Goal: Ask a question: Ask a question

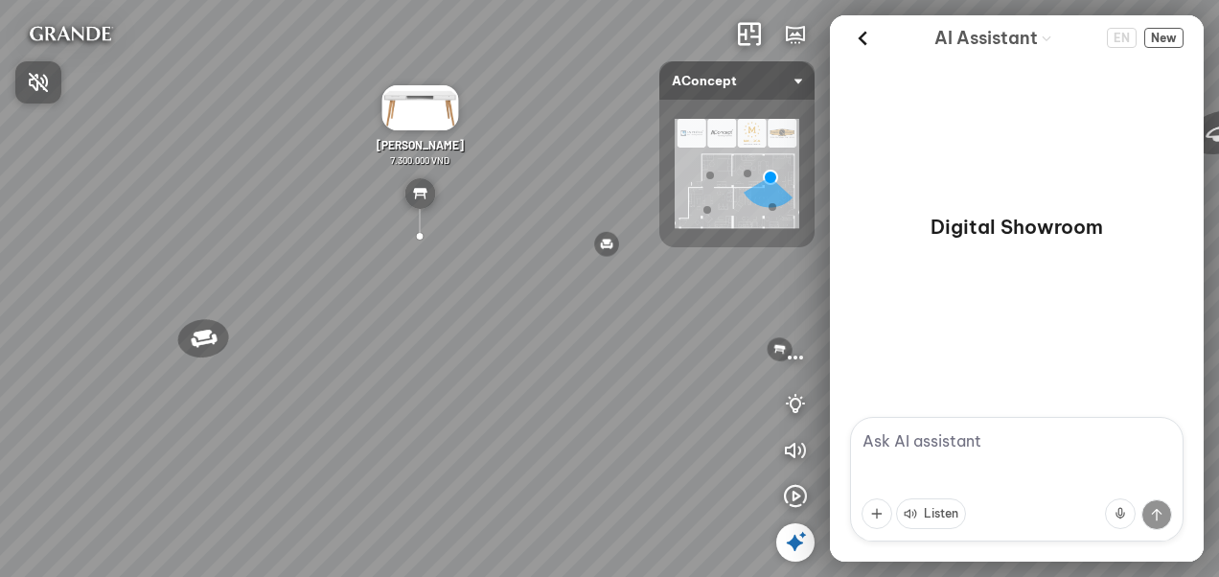
click at [577, 199] on div at bounding box center [609, 288] width 1219 height 577
click at [847, 44] on header "AI Assistant EN New" at bounding box center [1017, 37] width 374 height 45
click at [873, 39] on icon at bounding box center [862, 38] width 29 height 29
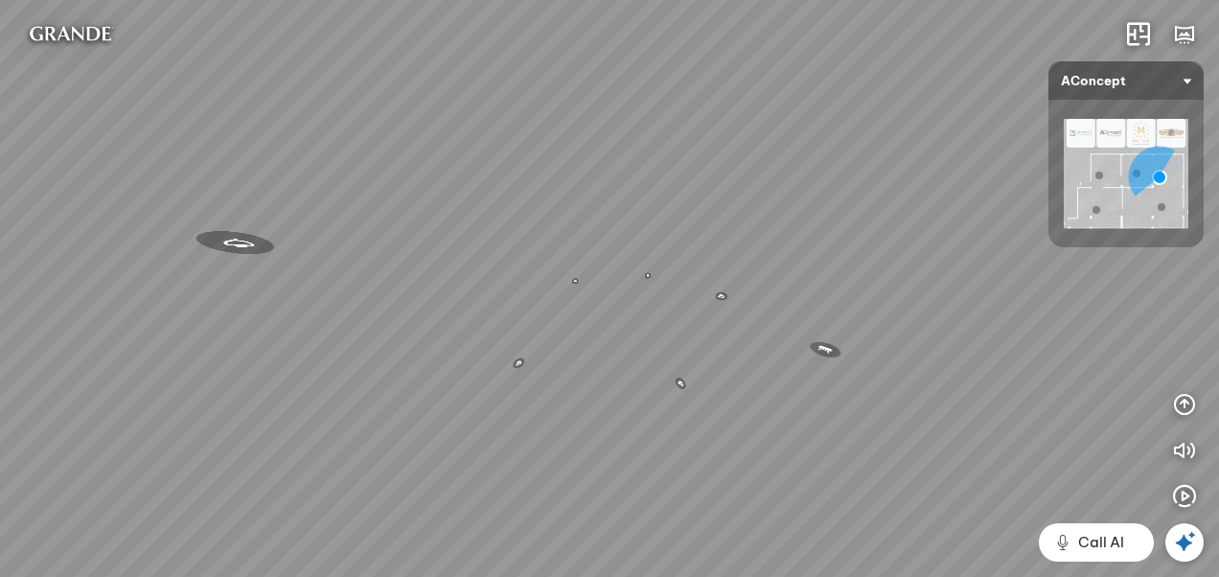
drag, startPoint x: 359, startPoint y: 389, endPoint x: 750, endPoint y: 389, distance: 390.1
click at [750, 389] on div "Reno ceiling lamp 5.300.000 VND Palima bed 19.000.000 VND Nanna Lounge Chair 7.…" at bounding box center [609, 288] width 1219 height 577
drag, startPoint x: 494, startPoint y: 395, endPoint x: 594, endPoint y: 390, distance: 100.8
click at [594, 390] on div "Reno ceiling lamp 5.300.000 VND Palima bed 19.000.000 VND Nanna Lounge Chair 7.…" at bounding box center [609, 288] width 1219 height 577
drag, startPoint x: 441, startPoint y: 381, endPoint x: 617, endPoint y: 379, distance: 176.4
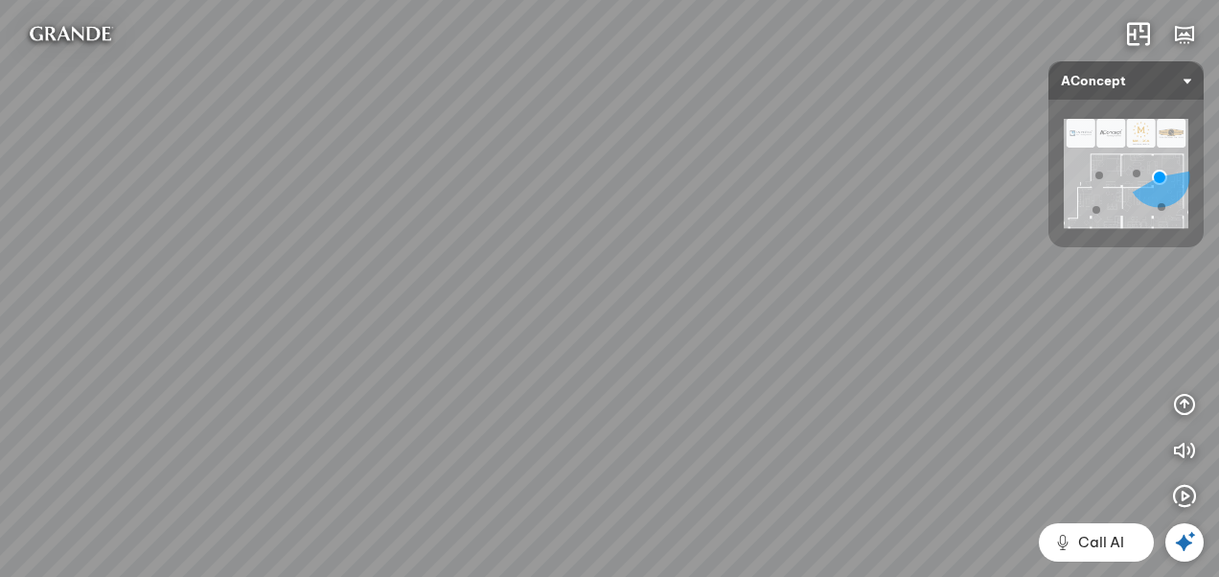
click at [617, 379] on div "Reno ceiling lamp 5.300.000 VND Palima bed 19.000.000 VND Nanna Lounge Chair 7.…" at bounding box center [609, 288] width 1219 height 577
drag, startPoint x: 444, startPoint y: 381, endPoint x: 604, endPoint y: 381, distance: 160.1
click at [604, 381] on div "Reno ceiling lamp 5.300.000 VND Palima bed 19.000.000 VND Nanna Lounge Chair 7.…" at bounding box center [609, 288] width 1219 height 577
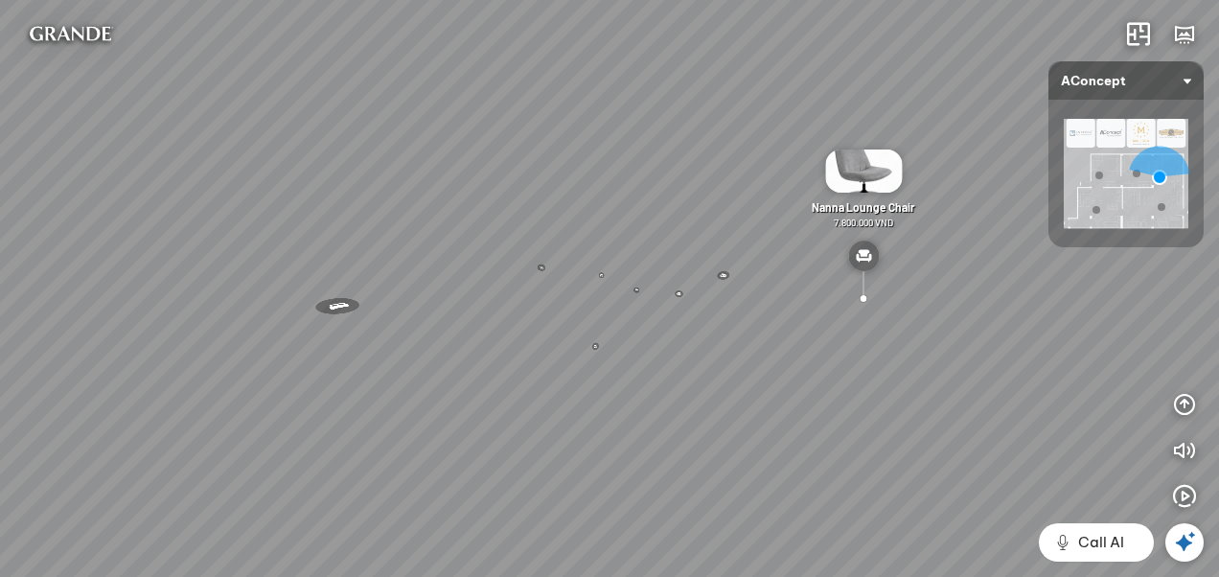
drag, startPoint x: 466, startPoint y: 381, endPoint x: 589, endPoint y: 385, distance: 122.7
click at [589, 385] on div "Reno ceiling lamp 5.300.000 VND Palima bed 19.000.000 VND Nanna Lounge Chair 7.…" at bounding box center [609, 288] width 1219 height 577
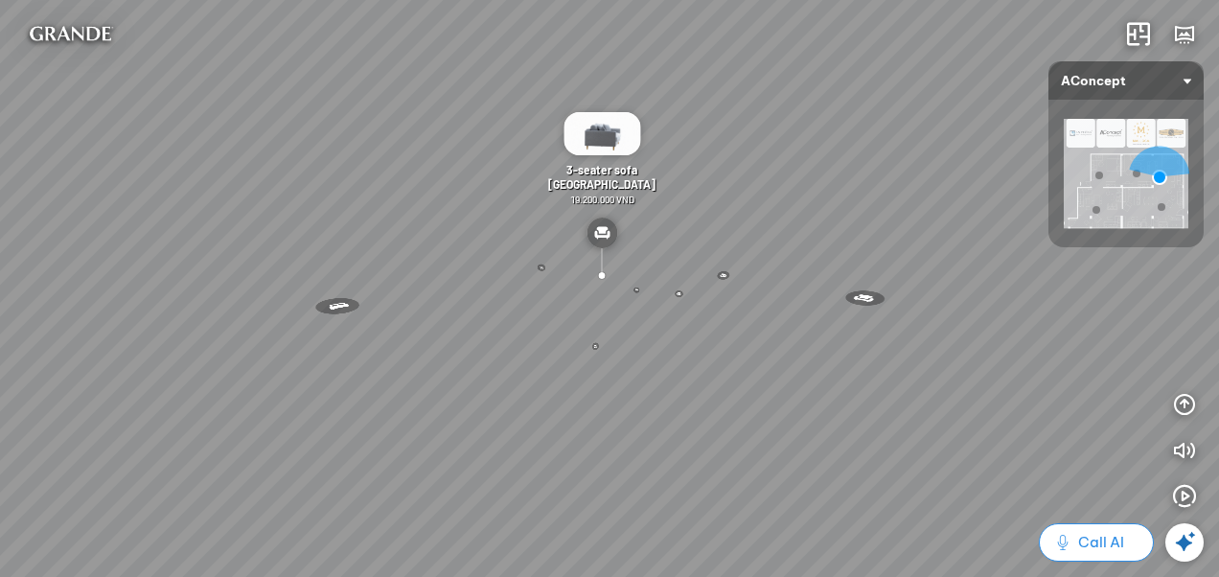
click at [1125, 552] on button "Call AI" at bounding box center [1096, 542] width 115 height 38
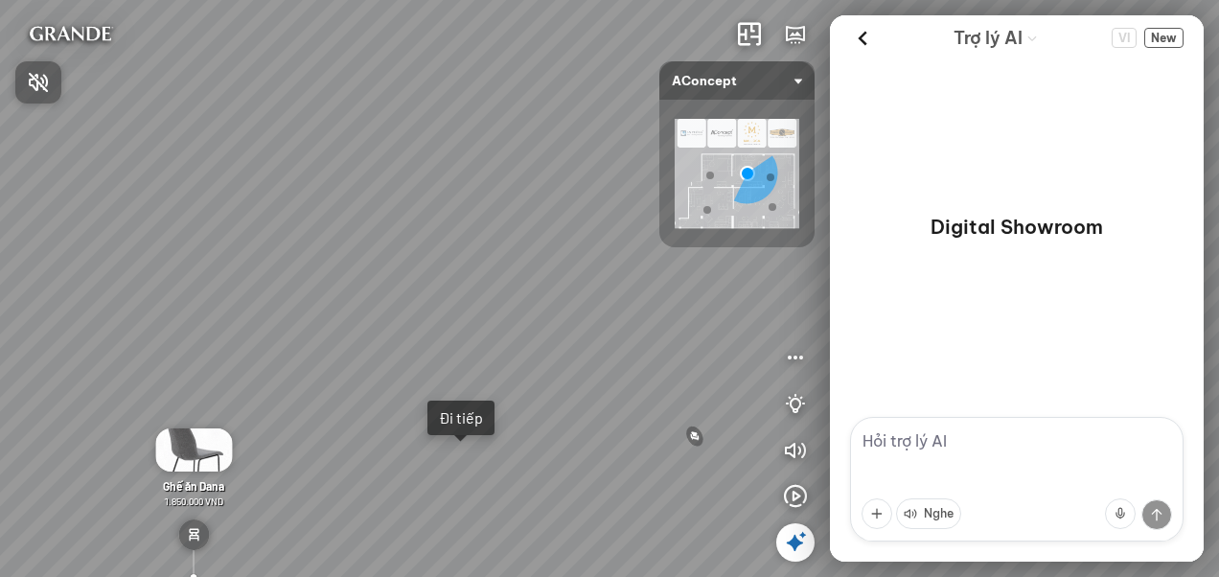
click at [458, 415] on div at bounding box center [609, 288] width 1219 height 577
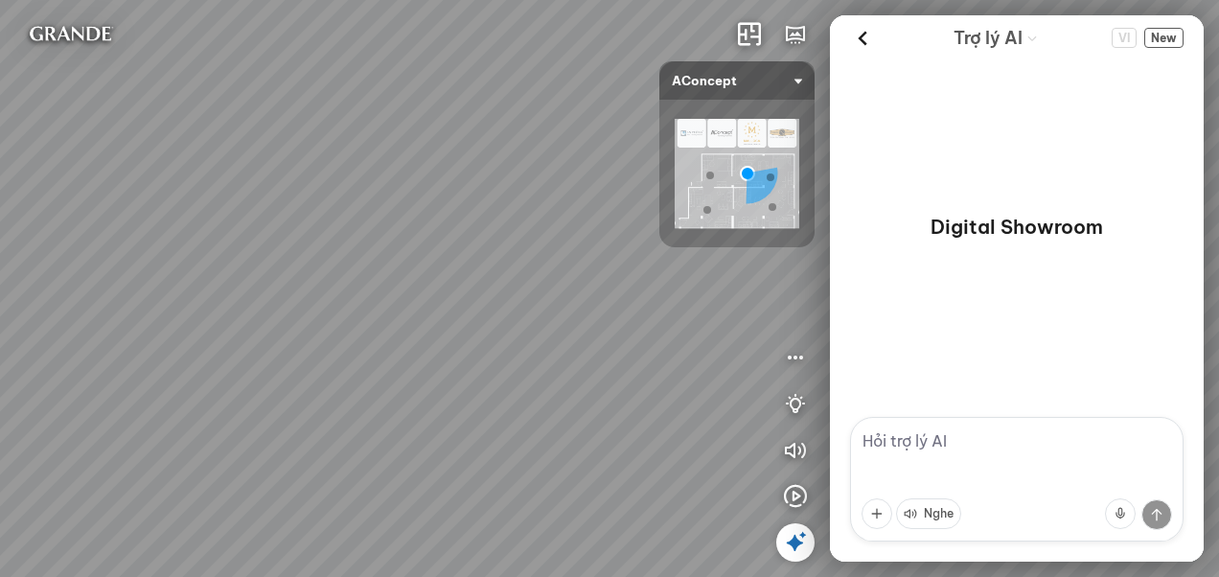
click at [277, 334] on div "Sofa 3 chỗ Montgomery 22.500.000 VND Tranh in Thành phố 7.000.000 VND Bàn làm v…" at bounding box center [609, 288] width 1219 height 577
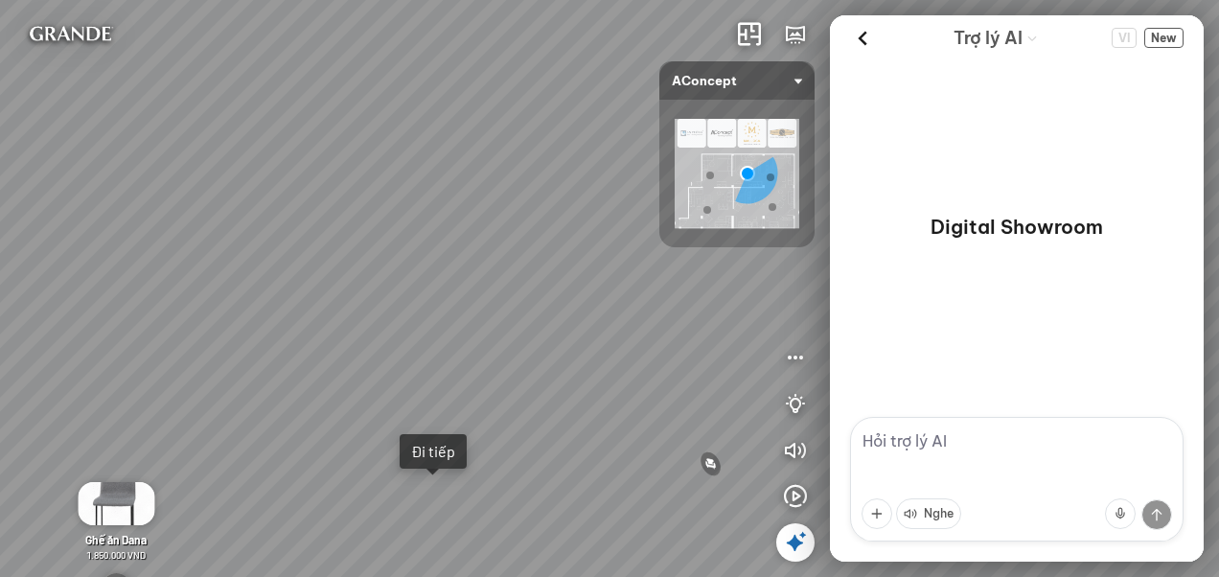
click at [978, 458] on textarea at bounding box center [1017, 479] width 334 height 125
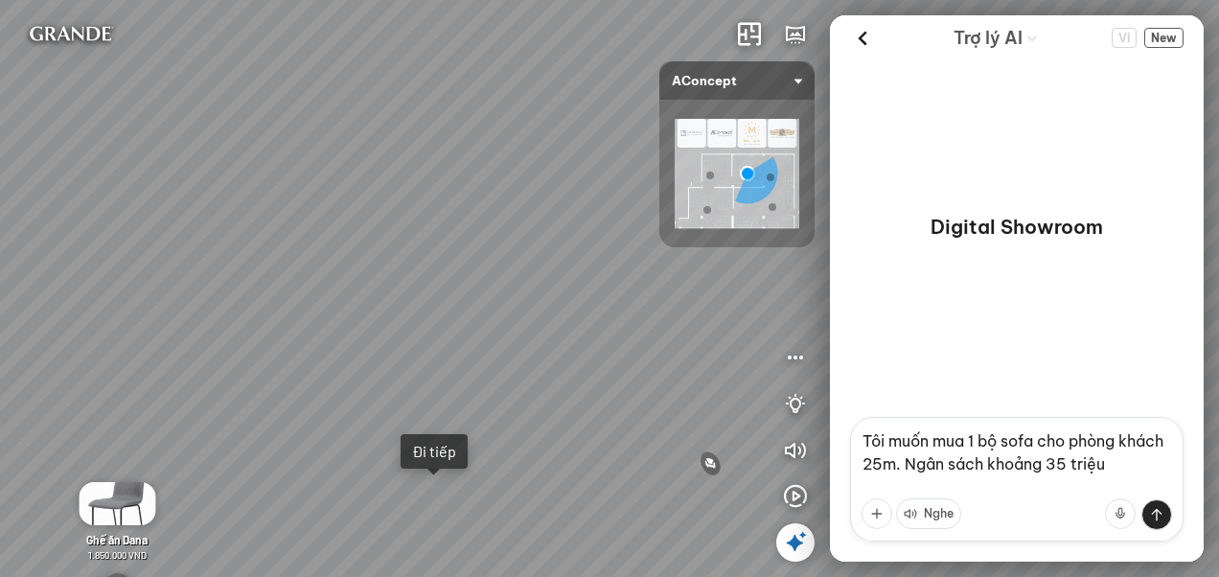
type textarea "Tôi muốn mua 1 bộ sofa cho phòng khách 25m. Ngân sách khoảng 35 triệu"
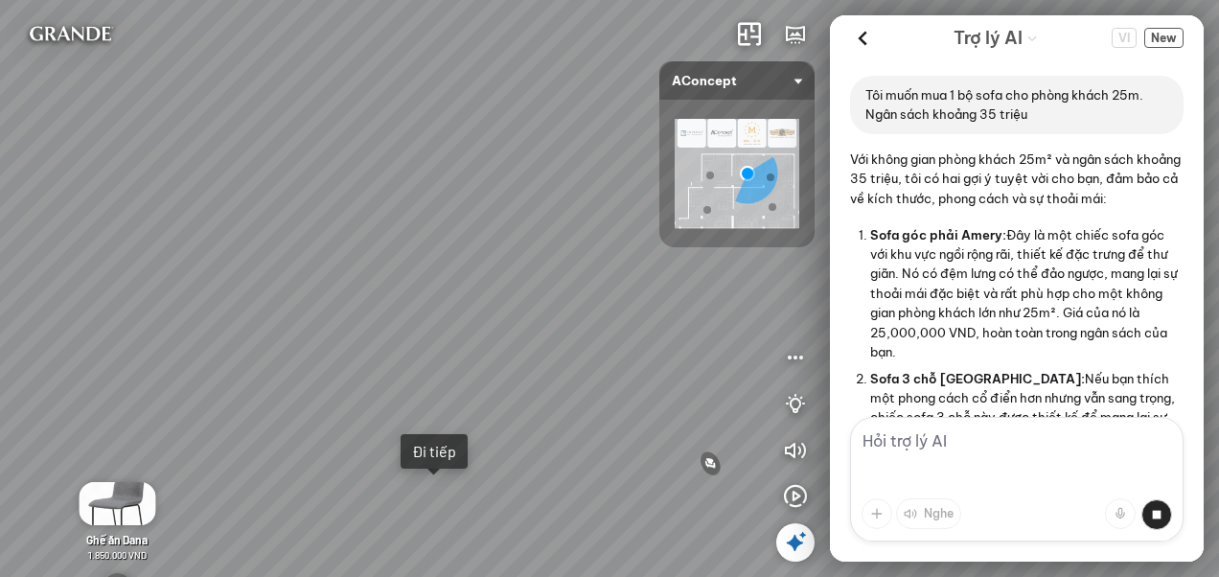
scroll to position [96, 0]
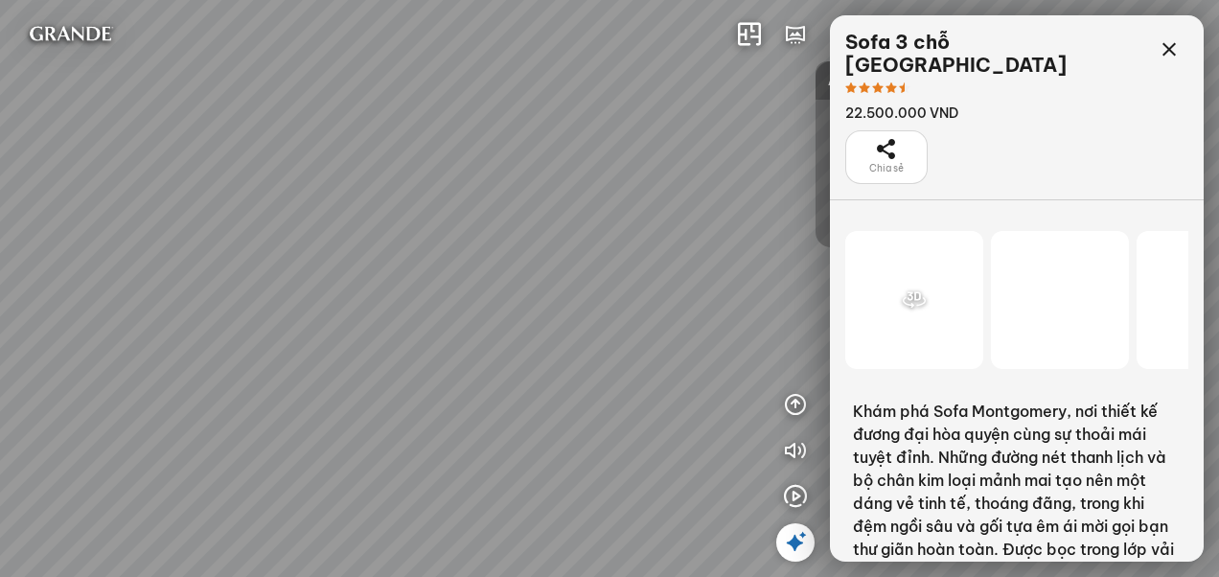
scroll to position [21328, 0]
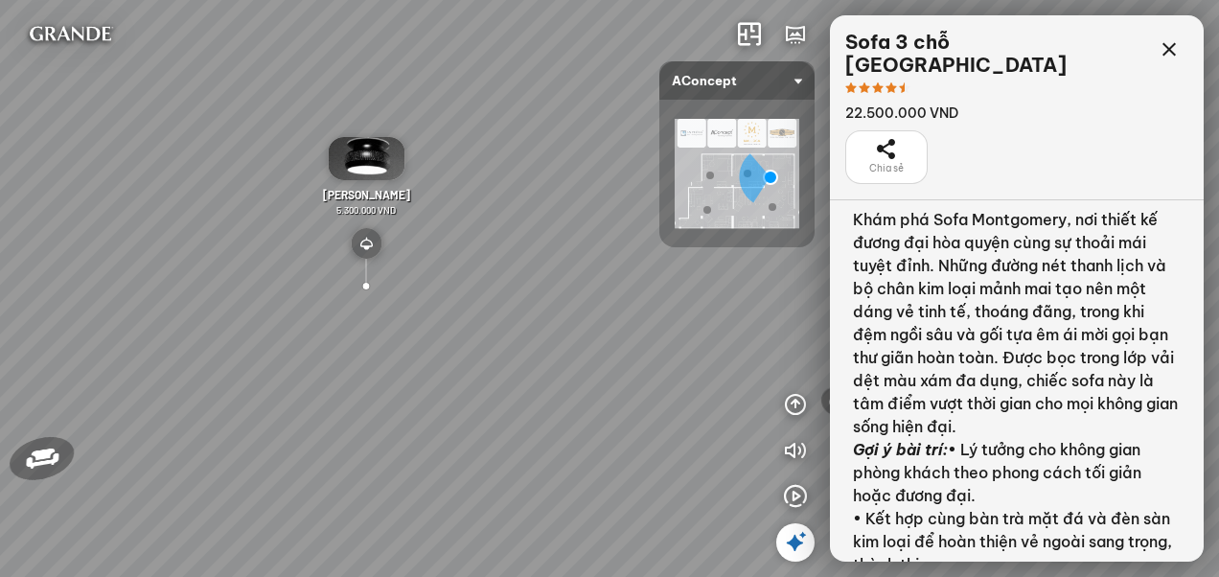
scroll to position [512, 0]
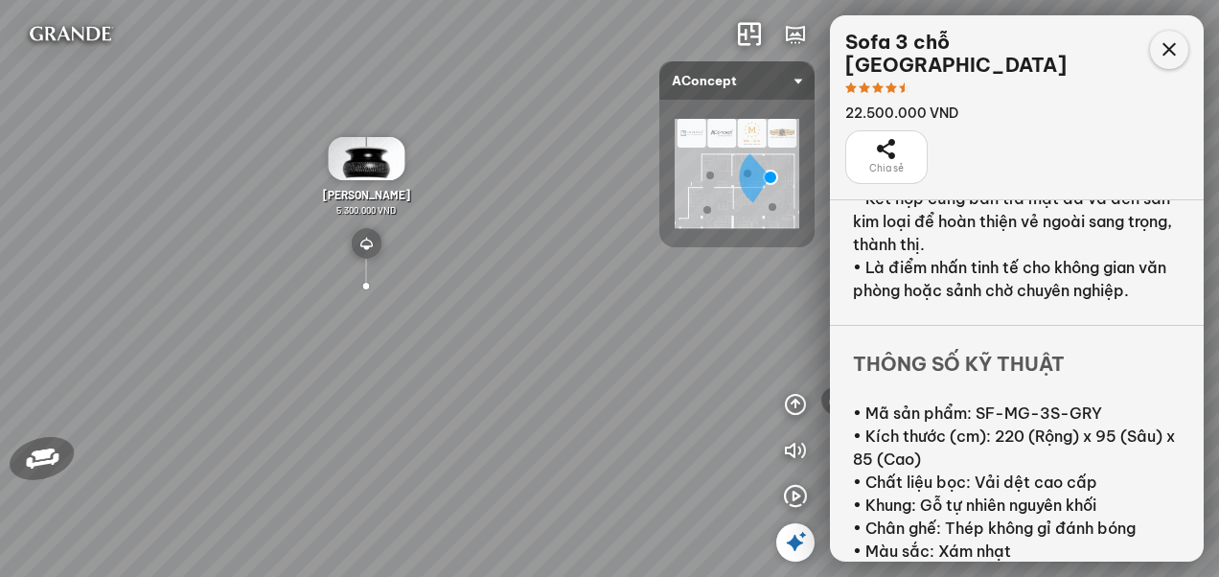
click at [1166, 42] on icon at bounding box center [1169, 49] width 23 height 23
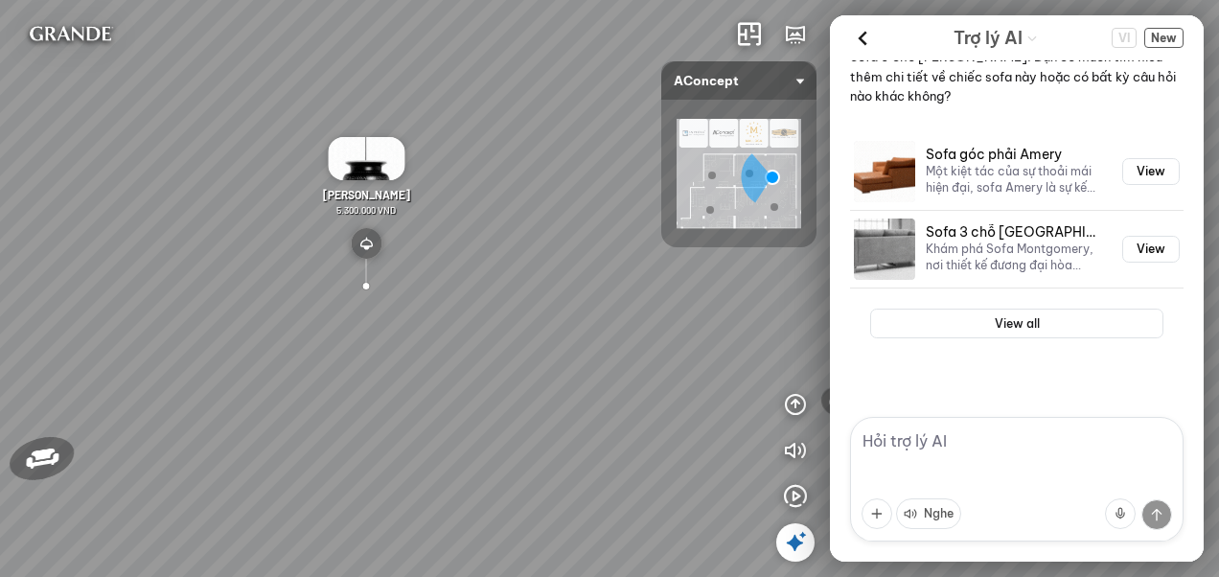
scroll to position [828, 0]
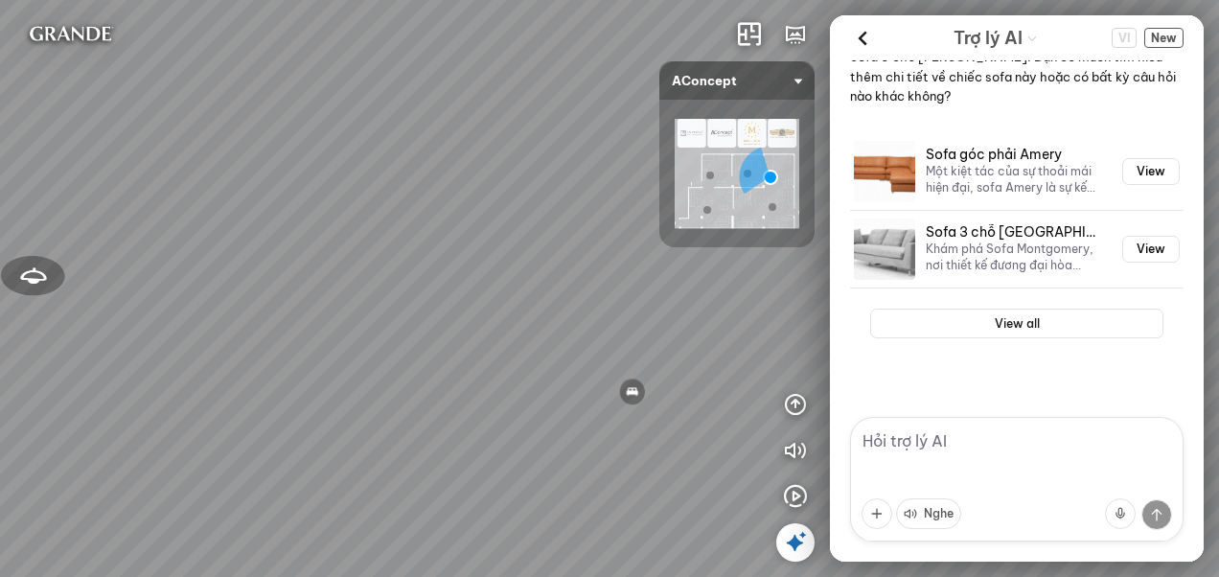
click at [937, 446] on textarea at bounding box center [1017, 479] width 334 height 125
type textarea "Bảo hành bao lâu"
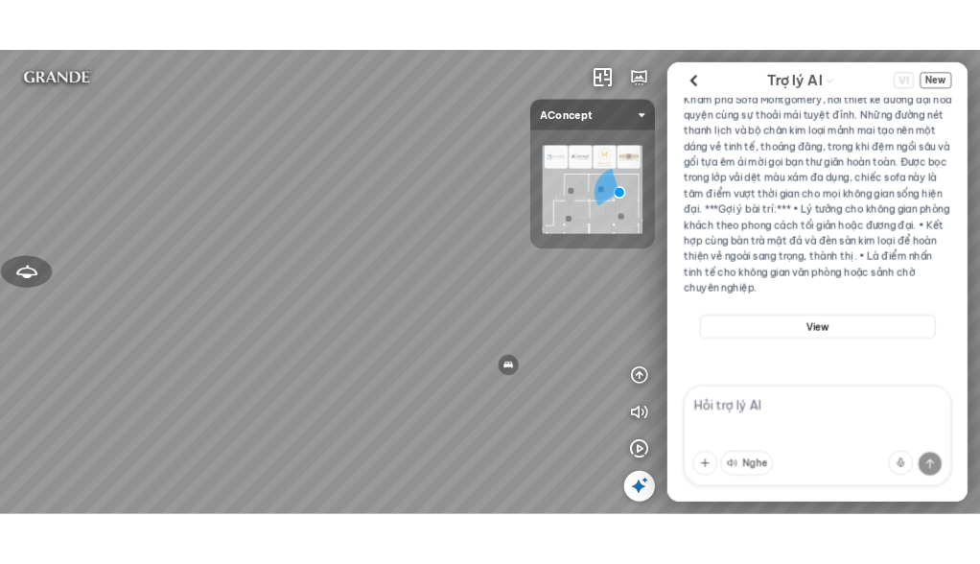
scroll to position [1466, 0]
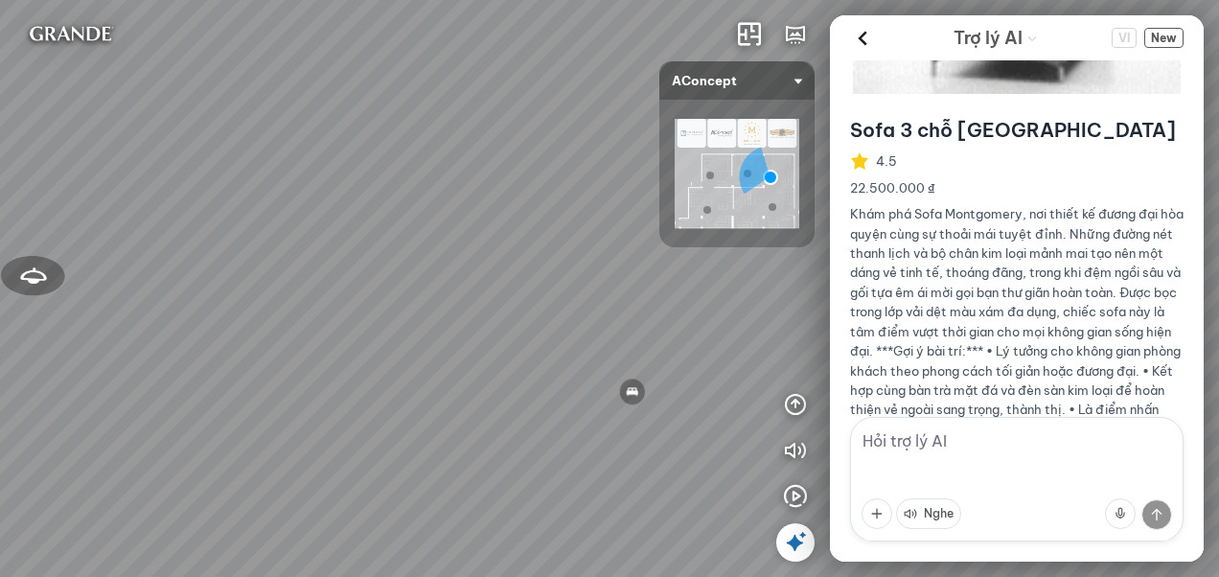
click at [721, 236] on div at bounding box center [736, 174] width 155 height 148
